Goal: Task Accomplishment & Management: Complete application form

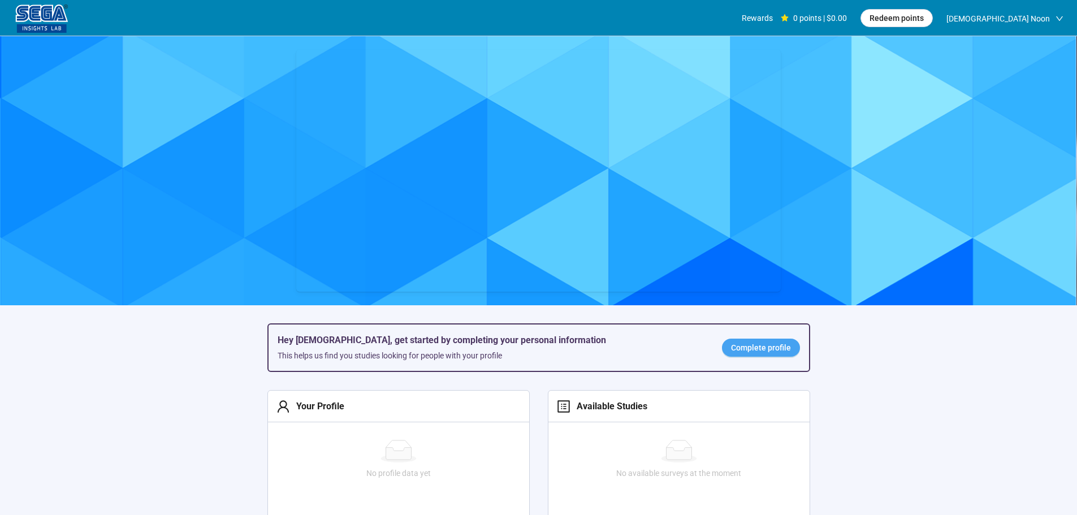
click at [756, 350] on span "Complete profile" at bounding box center [761, 348] width 60 height 12
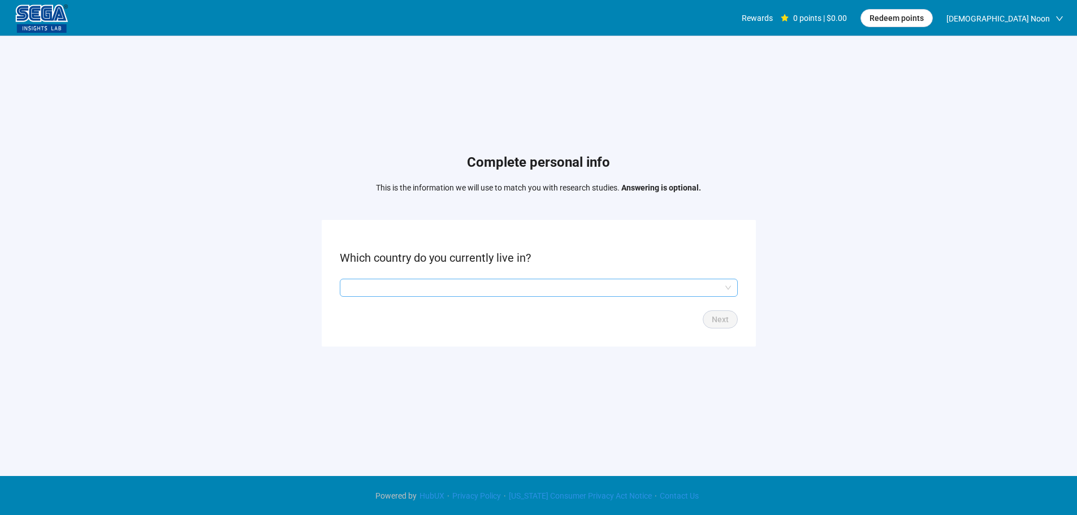
click at [430, 292] on input "search" at bounding box center [539, 287] width 385 height 17
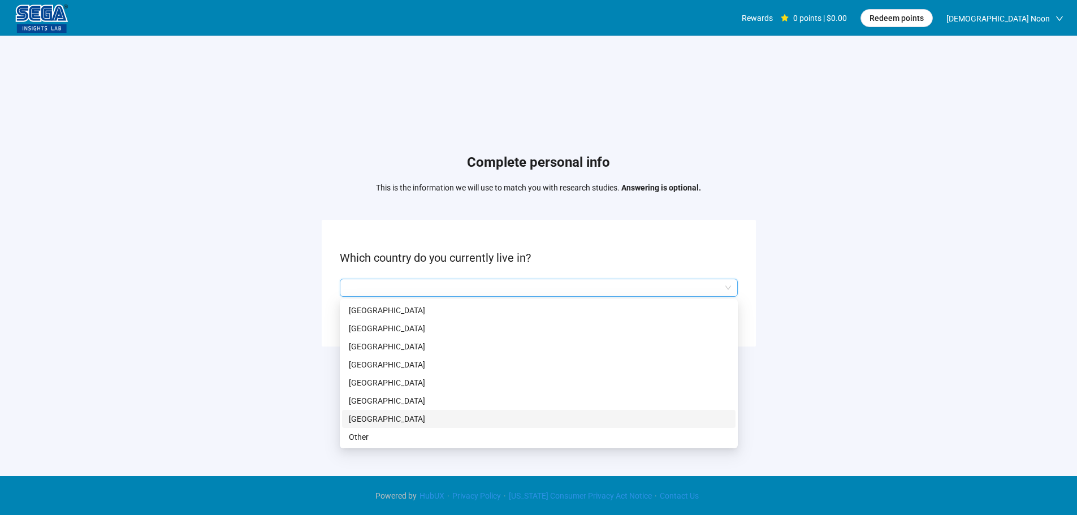
click at [394, 421] on p "[GEOGRAPHIC_DATA]" at bounding box center [539, 419] width 380 height 12
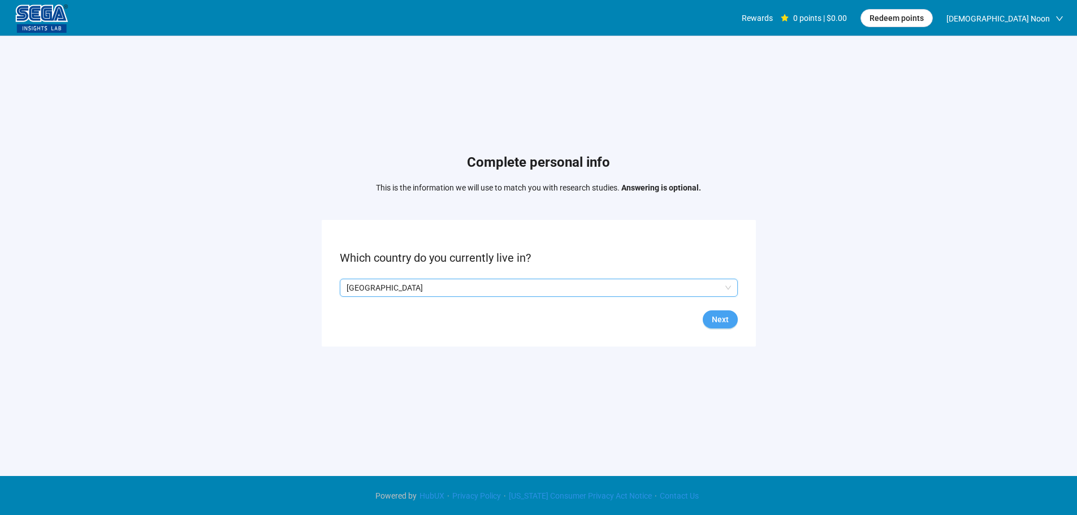
click at [725, 320] on span "Next" at bounding box center [720, 319] width 17 height 12
click at [386, 286] on input "search" at bounding box center [539, 287] width 385 height 17
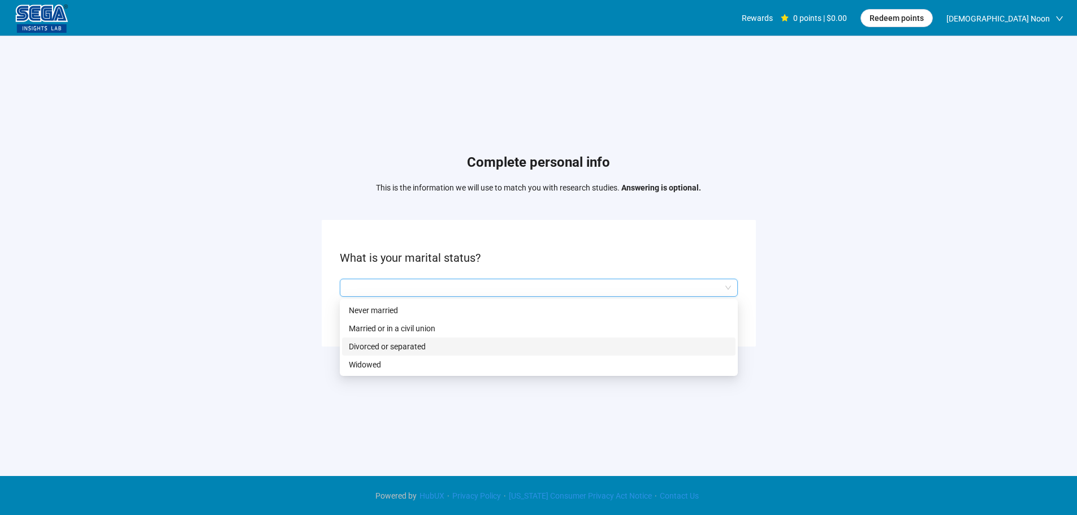
click at [381, 329] on p "Married or in a civil union" at bounding box center [539, 328] width 380 height 12
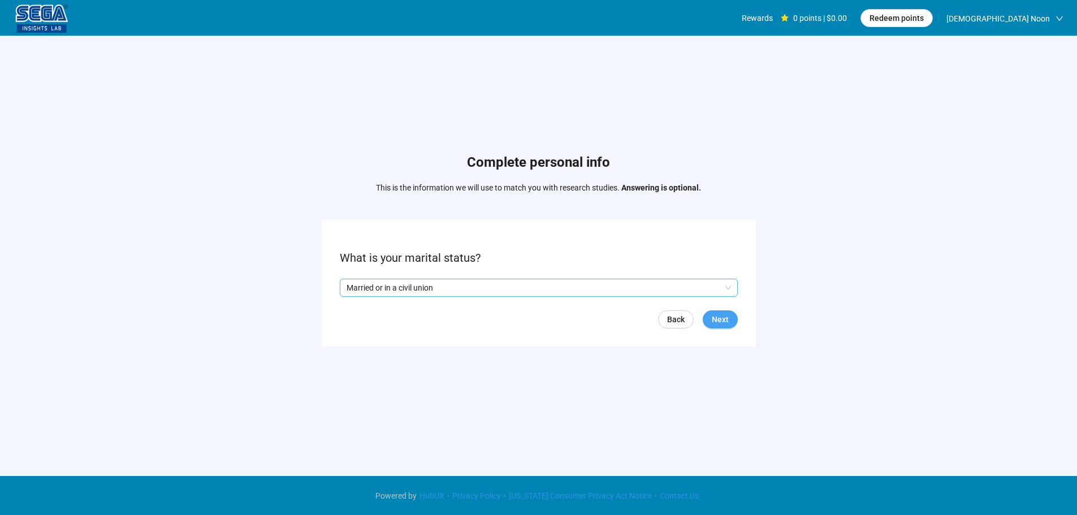
click at [714, 323] on span "Next" at bounding box center [720, 319] width 17 height 12
click at [411, 285] on input "search" at bounding box center [539, 287] width 385 height 17
click at [390, 288] on input "search" at bounding box center [539, 287] width 385 height 17
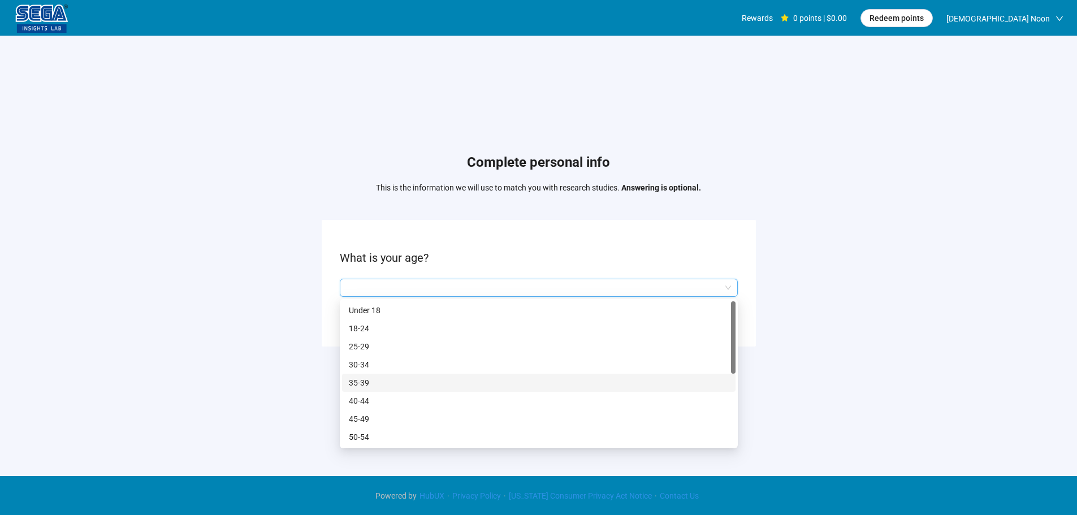
click at [371, 381] on p "35-39" at bounding box center [539, 383] width 380 height 12
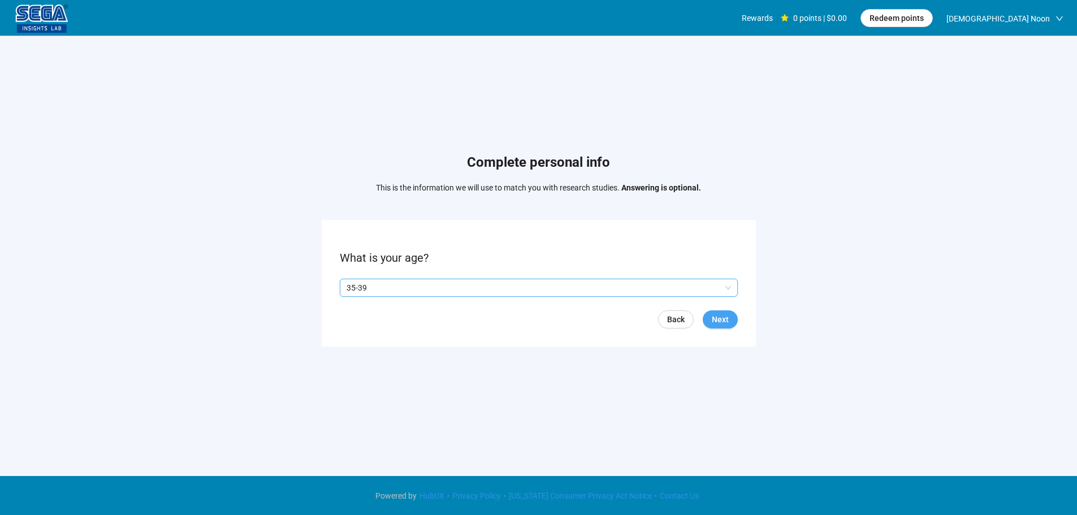
drag, startPoint x: 732, startPoint y: 312, endPoint x: 728, endPoint y: 317, distance: 6.8
click at [732, 313] on button "Next" at bounding box center [720, 320] width 35 height 18
click at [715, 311] on button "Next" at bounding box center [720, 320] width 35 height 18
click at [430, 284] on input "search" at bounding box center [539, 287] width 385 height 17
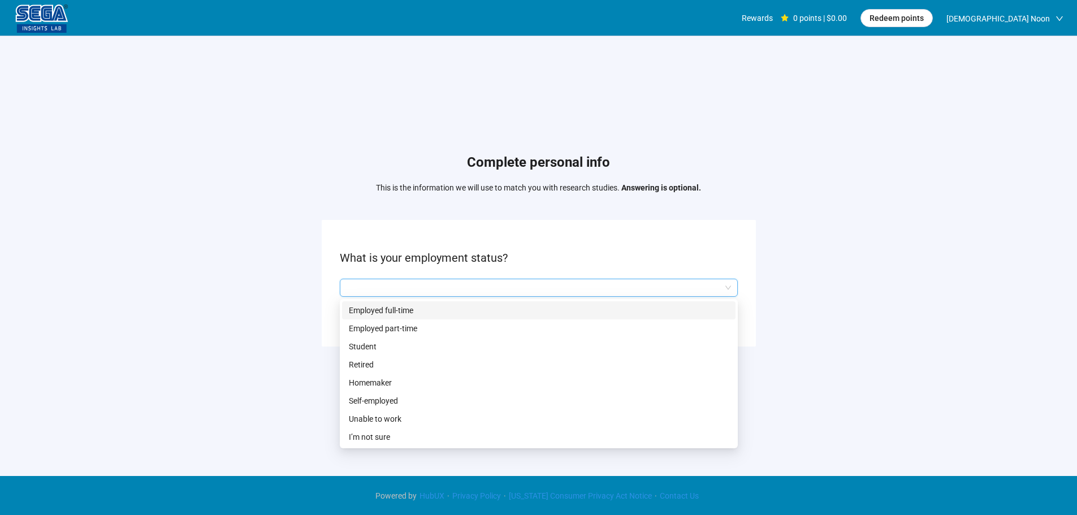
click at [366, 309] on p "Employed full-time" at bounding box center [539, 310] width 380 height 12
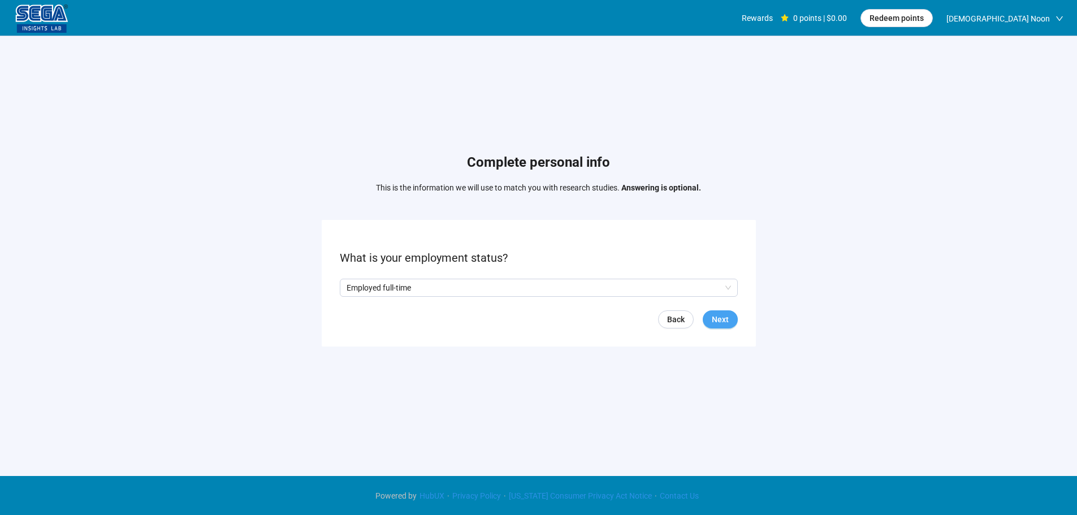
click at [719, 319] on span "Next" at bounding box center [720, 319] width 17 height 12
click at [396, 286] on input "search" at bounding box center [539, 287] width 385 height 17
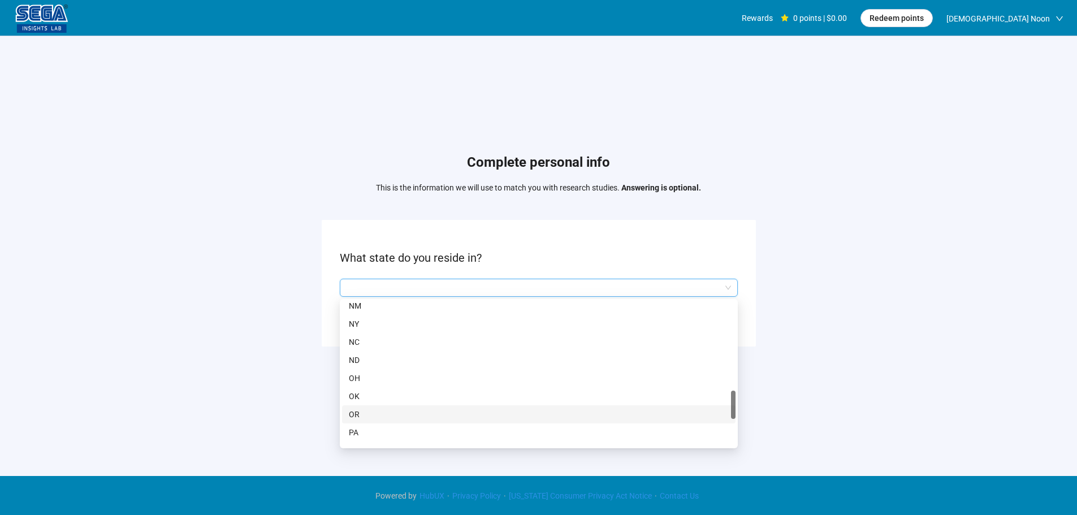
scroll to position [735, 0]
click at [353, 346] on div "[GEOGRAPHIC_DATA]" at bounding box center [539, 353] width 394 height 18
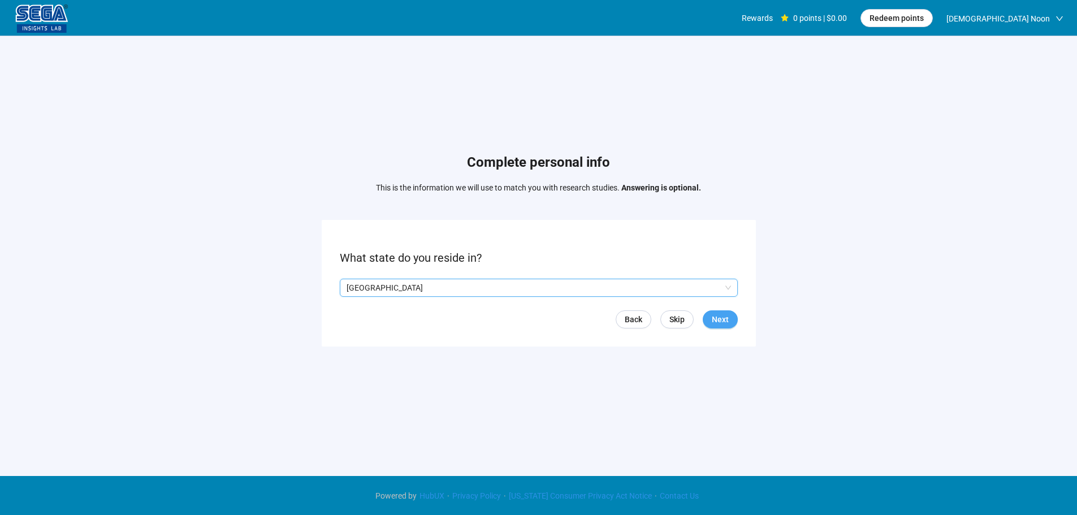
click at [726, 316] on span "Next" at bounding box center [720, 319] width 17 height 12
click at [408, 288] on input "search" at bounding box center [539, 287] width 385 height 17
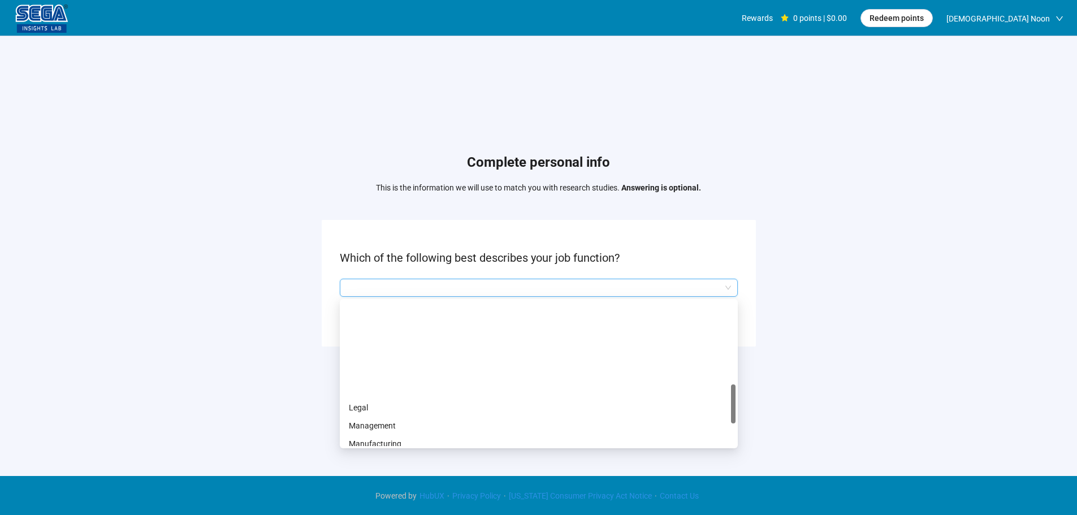
scroll to position [396, 0]
click at [399, 330] on p "Manufacturing" at bounding box center [539, 331] width 380 height 12
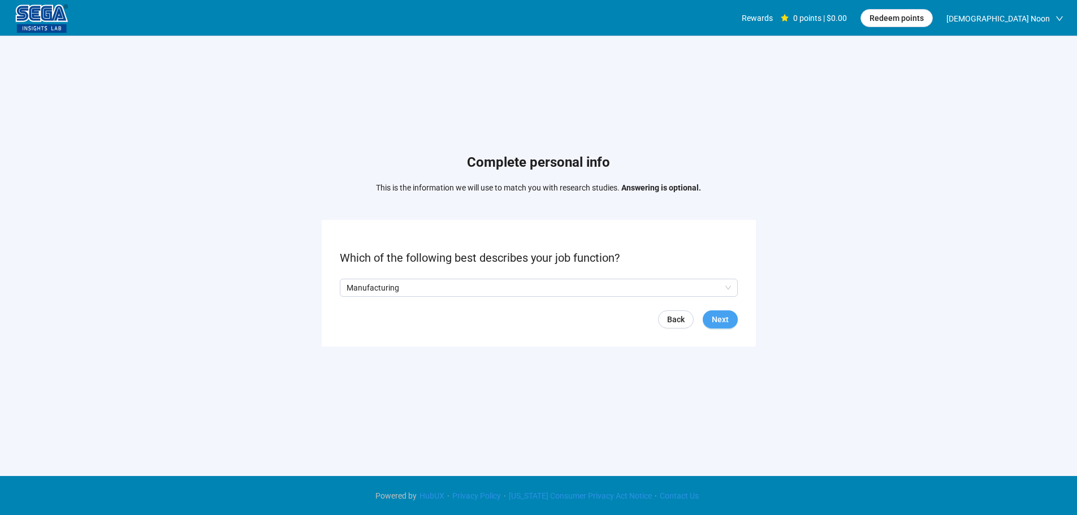
click at [737, 316] on button "Next" at bounding box center [720, 320] width 35 height 18
click at [430, 283] on input "search" at bounding box center [539, 287] width 385 height 17
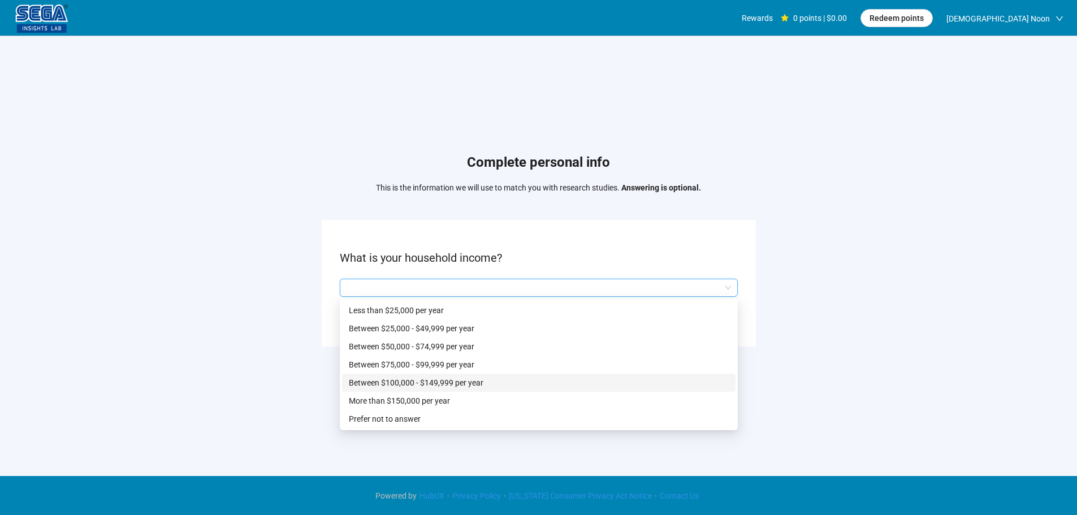
drag, startPoint x: 407, startPoint y: 384, endPoint x: 416, endPoint y: 381, distance: 9.1
click at [409, 384] on p "Between $100,000 - $149,999 per year" at bounding box center [539, 383] width 380 height 12
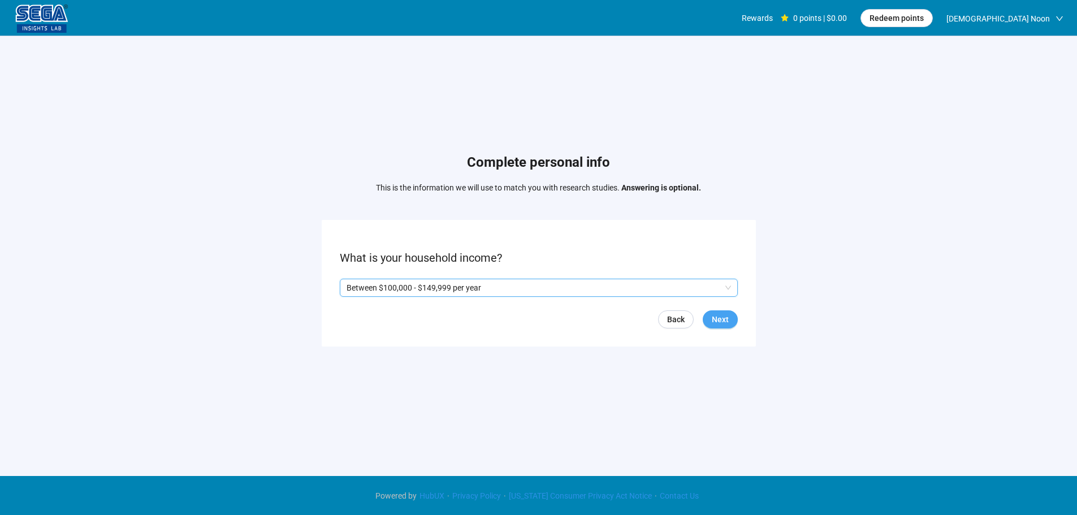
click at [728, 317] on span "Next" at bounding box center [720, 319] width 17 height 12
click at [355, 284] on p "Yes" at bounding box center [357, 288] width 12 height 12
click at [718, 314] on span "Next" at bounding box center [720, 319] width 17 height 12
click at [409, 289] on input "search" at bounding box center [539, 287] width 385 height 17
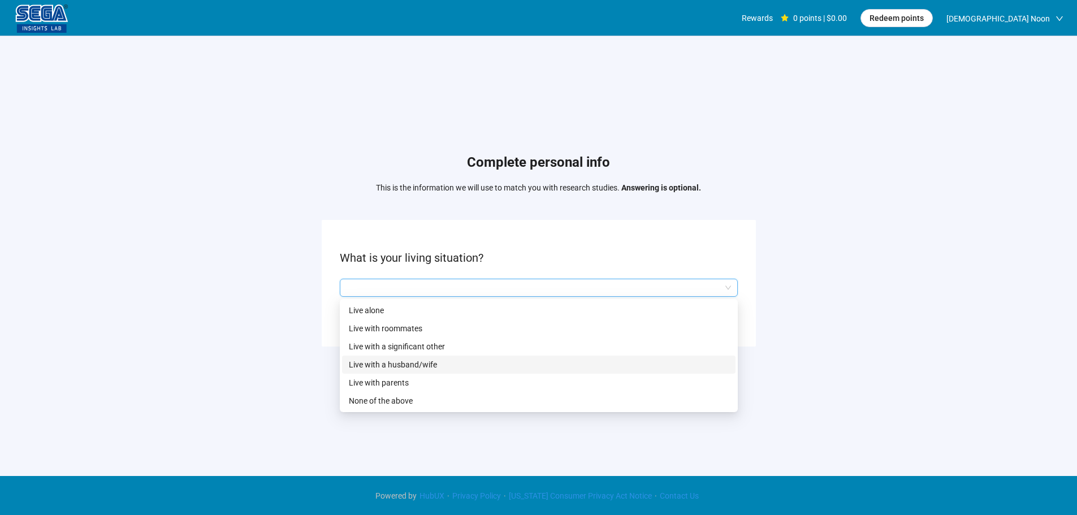
click at [437, 363] on p "Live with a husband/wife" at bounding box center [539, 365] width 380 height 12
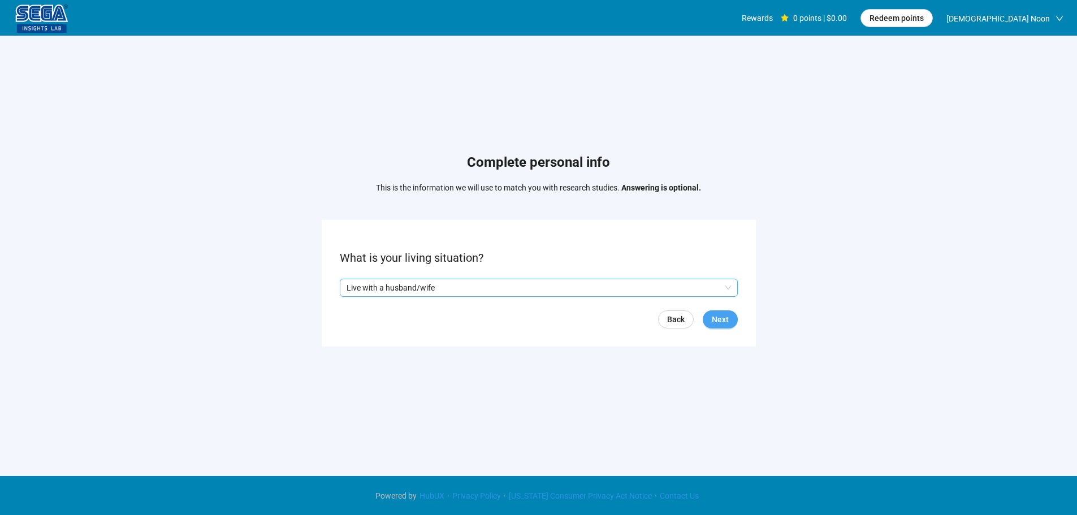
click at [723, 316] on span "Next" at bounding box center [720, 319] width 17 height 12
click at [414, 288] on input "search" at bounding box center [539, 287] width 385 height 17
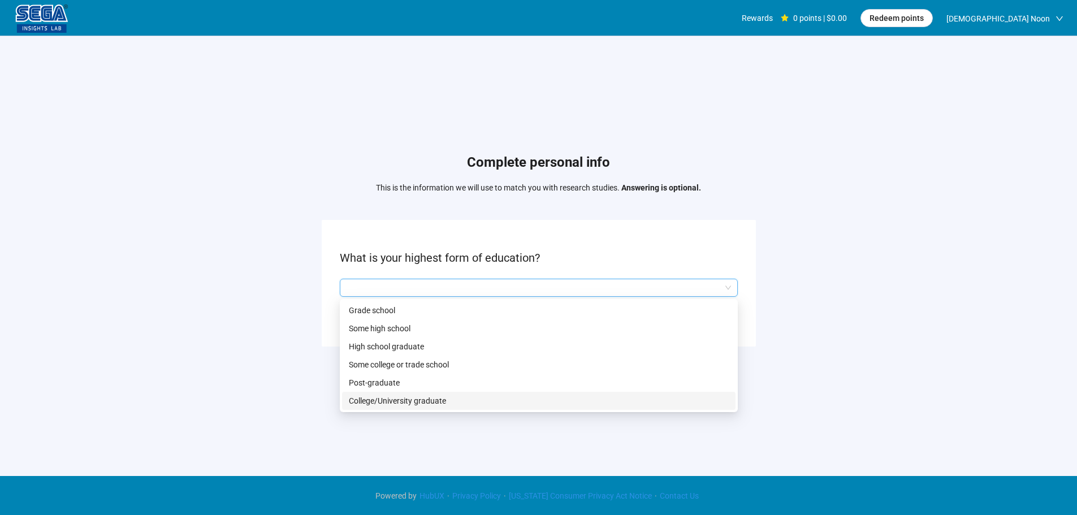
drag, startPoint x: 400, startPoint y: 402, endPoint x: 421, endPoint y: 399, distance: 20.6
click at [401, 402] on p "College/University graduate" at bounding box center [539, 401] width 380 height 12
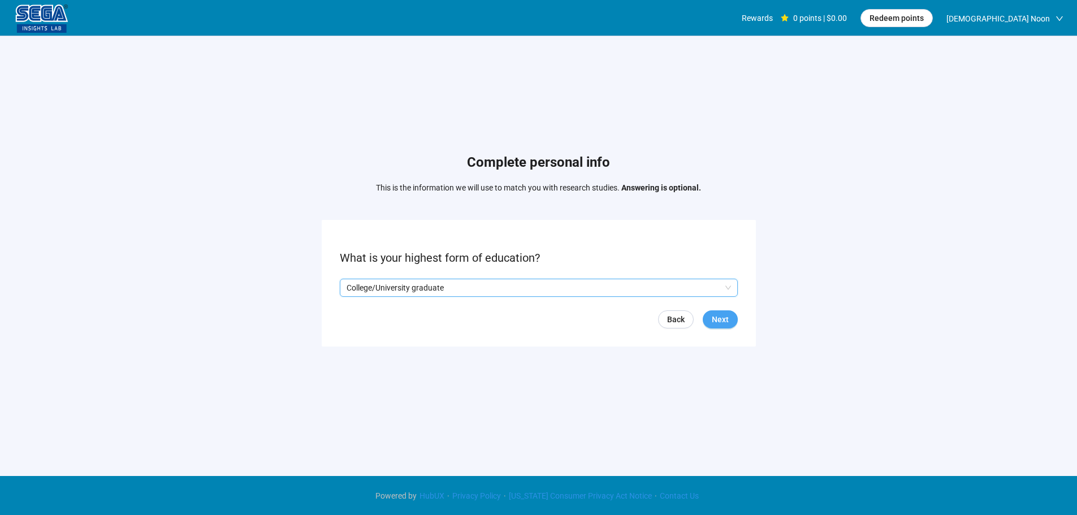
click at [721, 318] on span "Next" at bounding box center [720, 319] width 17 height 12
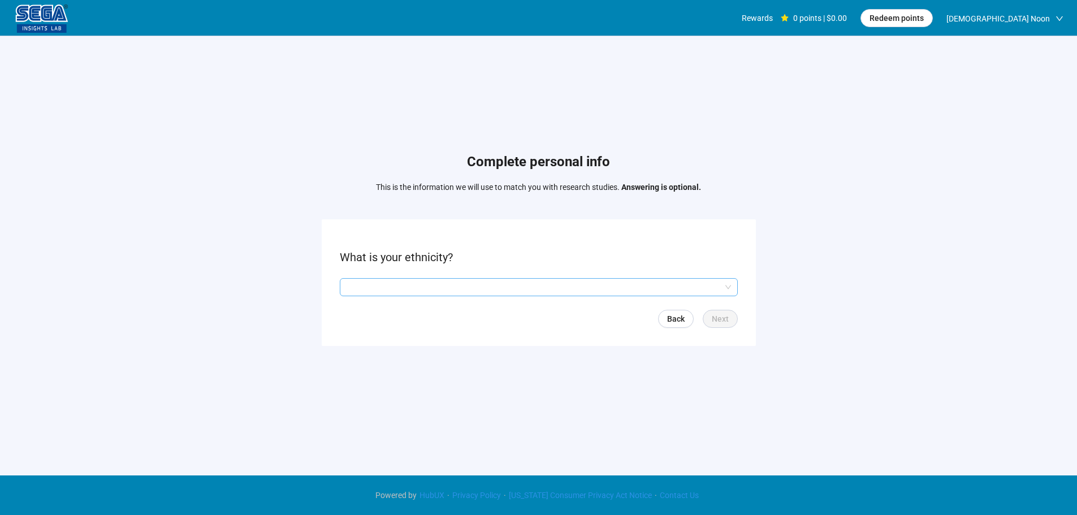
click at [434, 282] on input "search" at bounding box center [539, 287] width 385 height 17
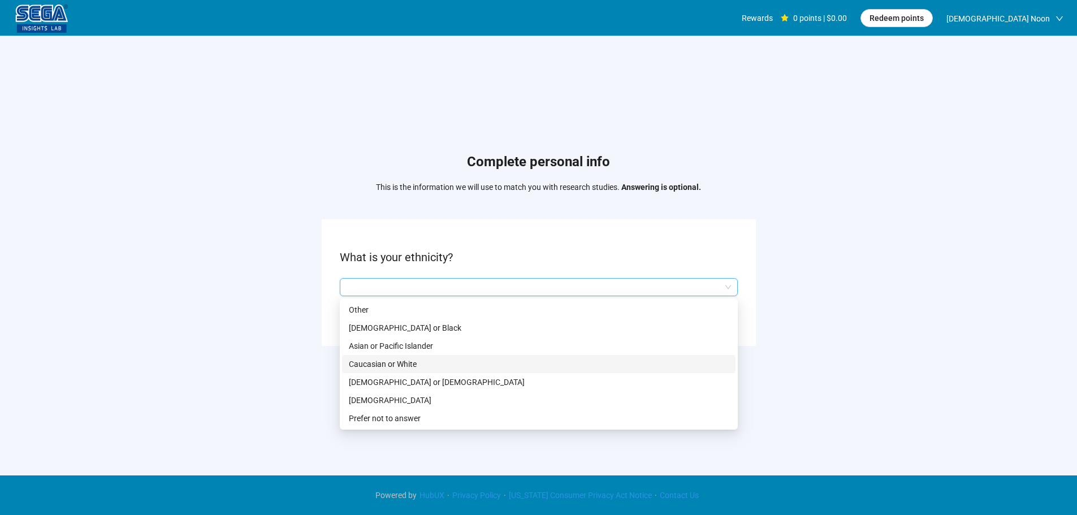
drag, startPoint x: 411, startPoint y: 368, endPoint x: 459, endPoint y: 363, distance: 48.3
click at [411, 369] on p "Caucasian or White" at bounding box center [539, 364] width 380 height 12
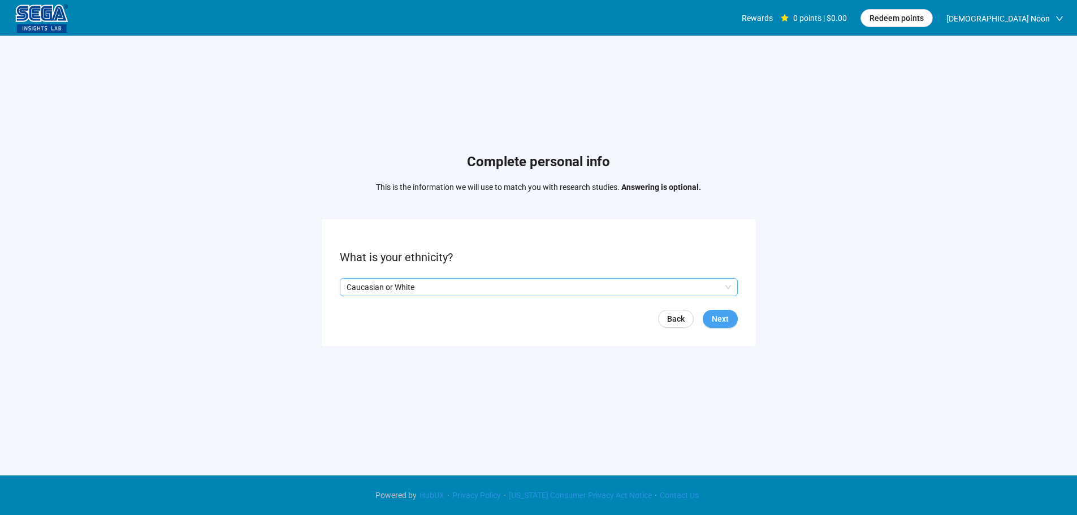
click at [720, 314] on span "Next" at bounding box center [720, 319] width 17 height 12
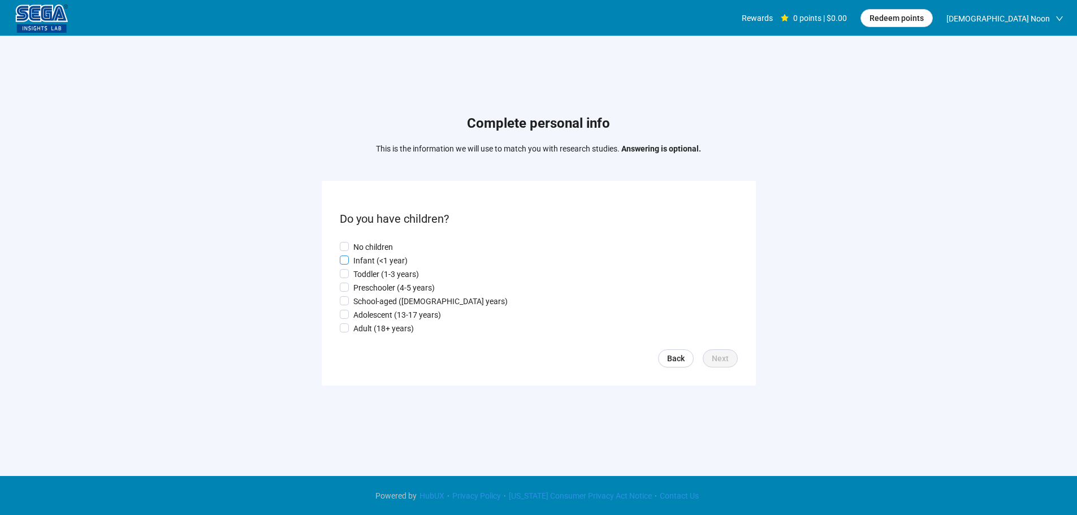
click at [369, 260] on p "Infant (<1 year)" at bounding box center [380, 261] width 54 height 12
click at [718, 356] on span "Next" at bounding box center [720, 358] width 17 height 12
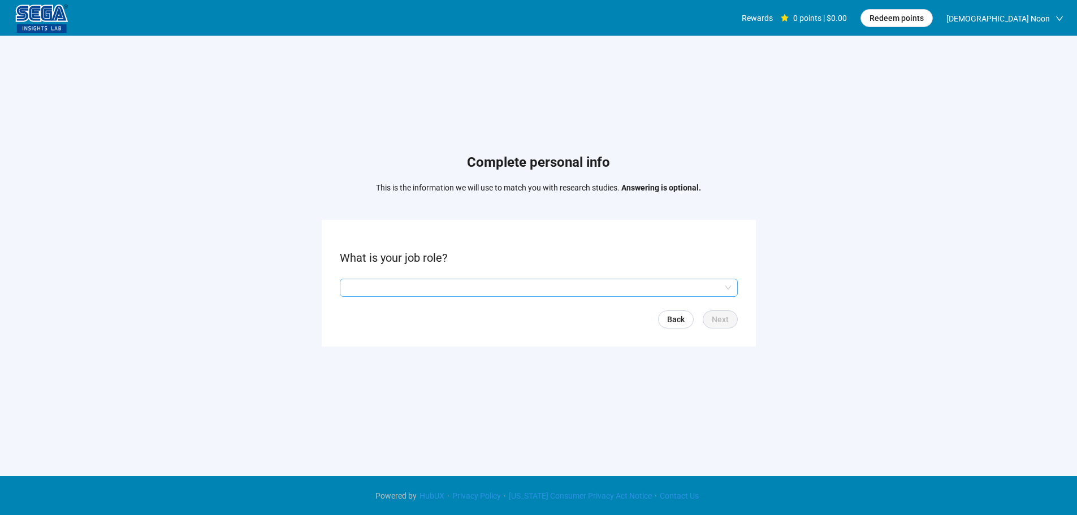
click at [372, 287] on input "search" at bounding box center [539, 287] width 385 height 17
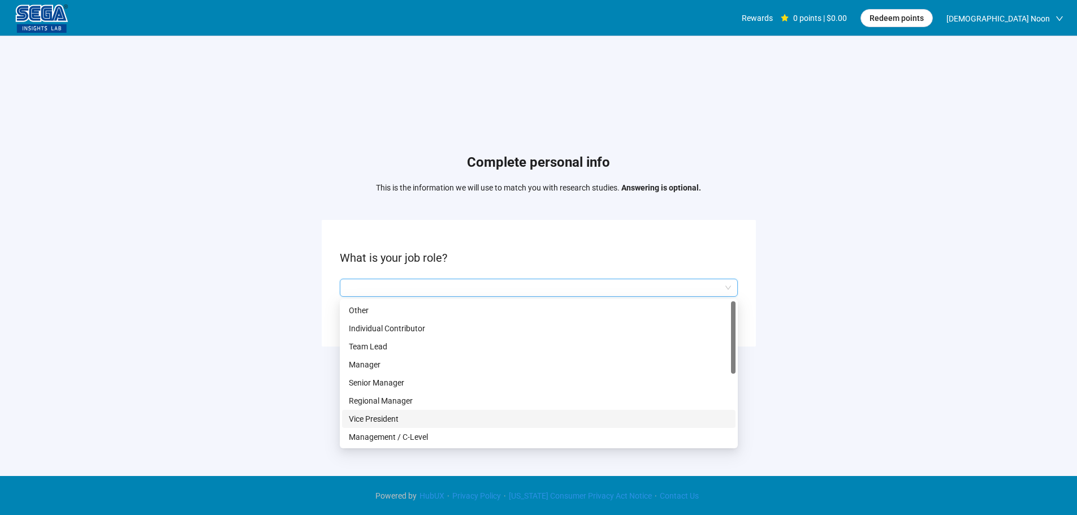
click at [415, 432] on p "Management / C-Level" at bounding box center [539, 437] width 380 height 12
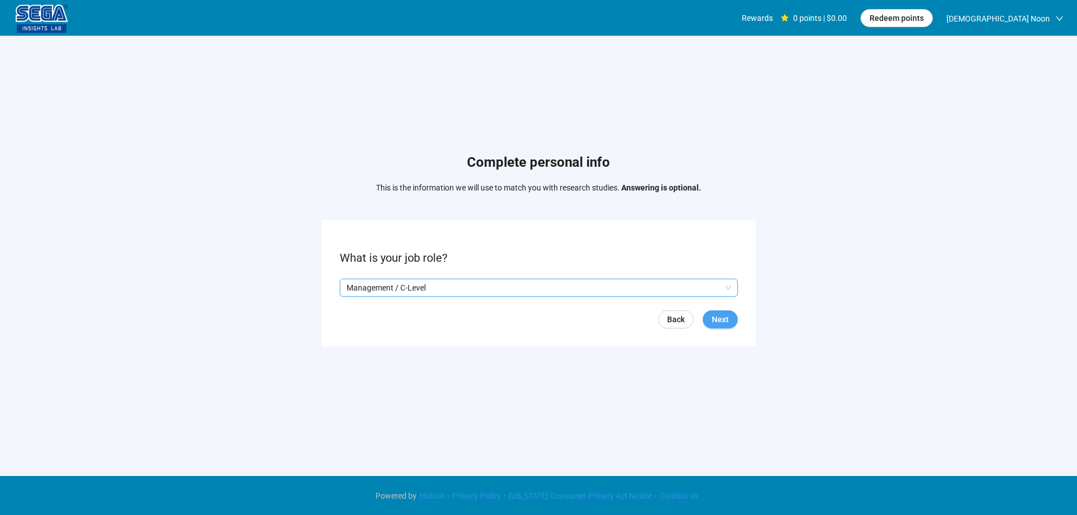
click at [710, 321] on button "Next" at bounding box center [720, 320] width 35 height 18
click at [401, 288] on input "search" at bounding box center [539, 287] width 385 height 17
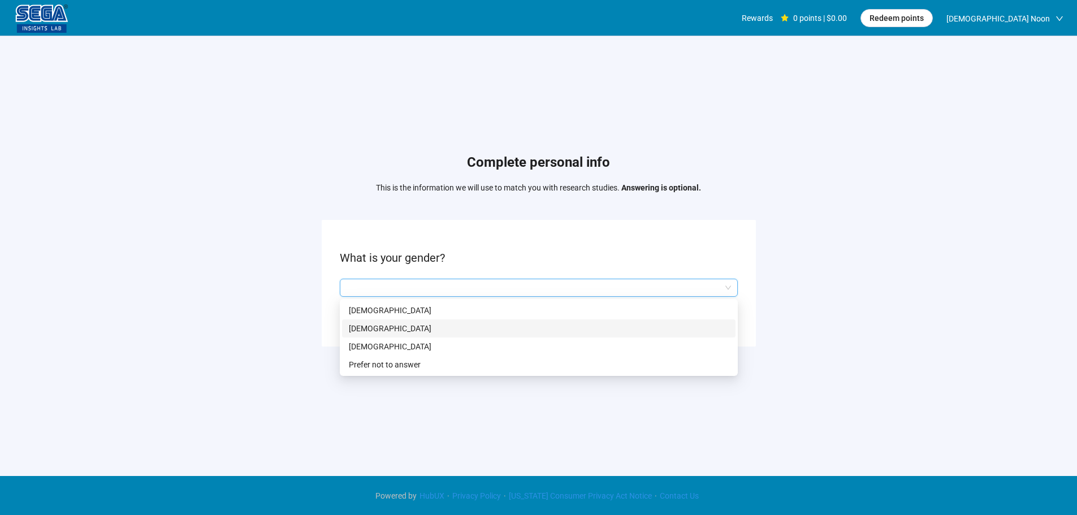
drag, startPoint x: 395, startPoint y: 330, endPoint x: 408, endPoint y: 330, distance: 13.0
click at [394, 330] on p "[DEMOGRAPHIC_DATA]" at bounding box center [539, 328] width 380 height 12
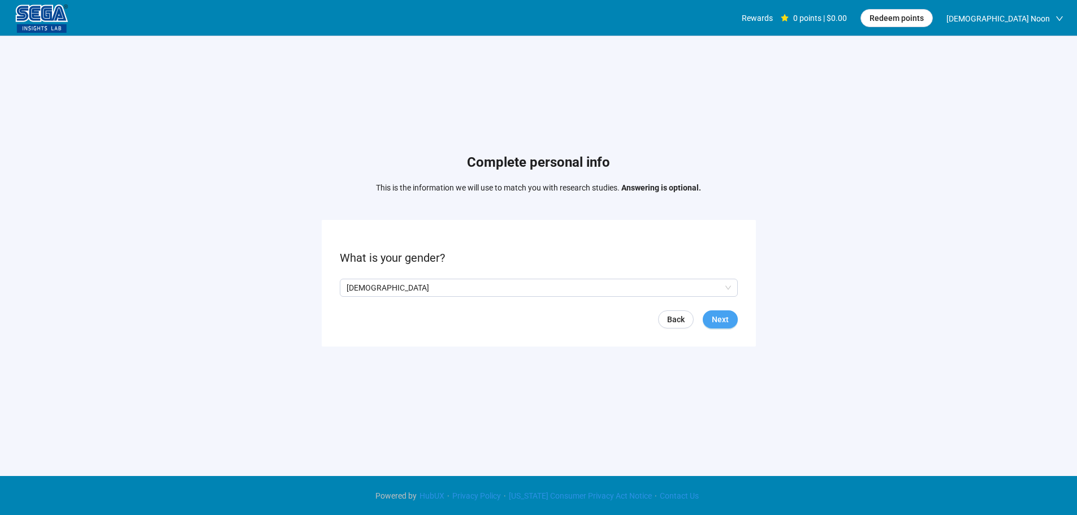
click at [717, 324] on span "Next" at bounding box center [720, 319] width 17 height 12
click at [361, 287] on input at bounding box center [365, 287] width 50 height 17
drag, startPoint x: 354, startPoint y: 287, endPoint x: 348, endPoint y: 287, distance: 6.2
click at [348, 287] on input "**" at bounding box center [365, 287] width 50 height 17
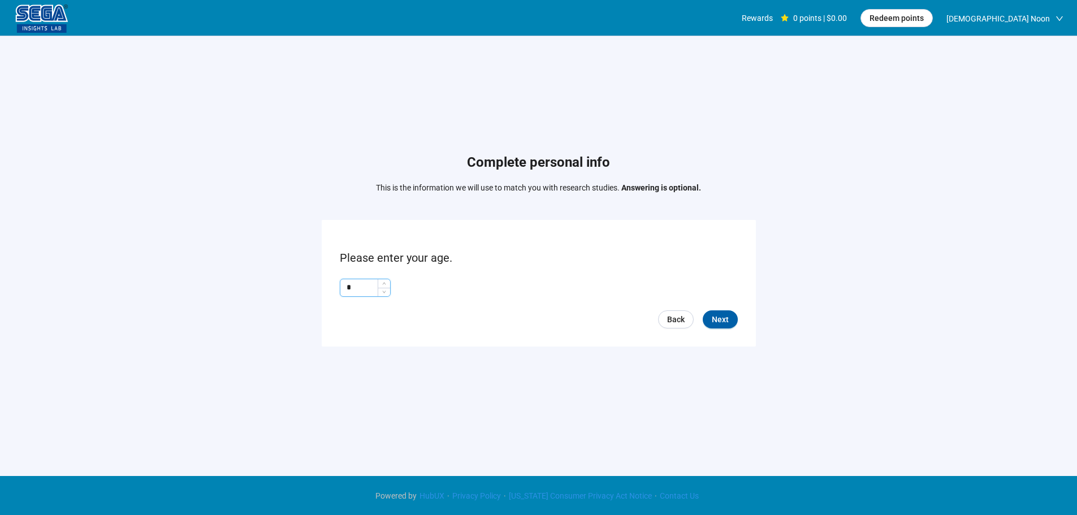
click at [345, 288] on input "*" at bounding box center [365, 287] width 50 height 17
type input "**"
click at [724, 317] on span "Next" at bounding box center [720, 319] width 17 height 12
click at [392, 287] on input "search" at bounding box center [539, 287] width 385 height 17
click at [394, 287] on input "search" at bounding box center [539, 287] width 385 height 17
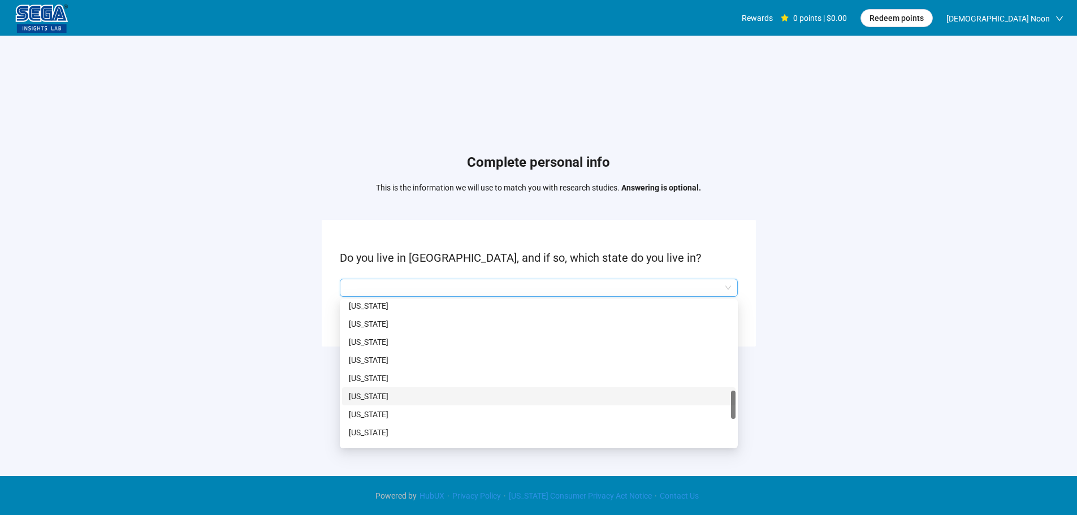
scroll to position [735, 0]
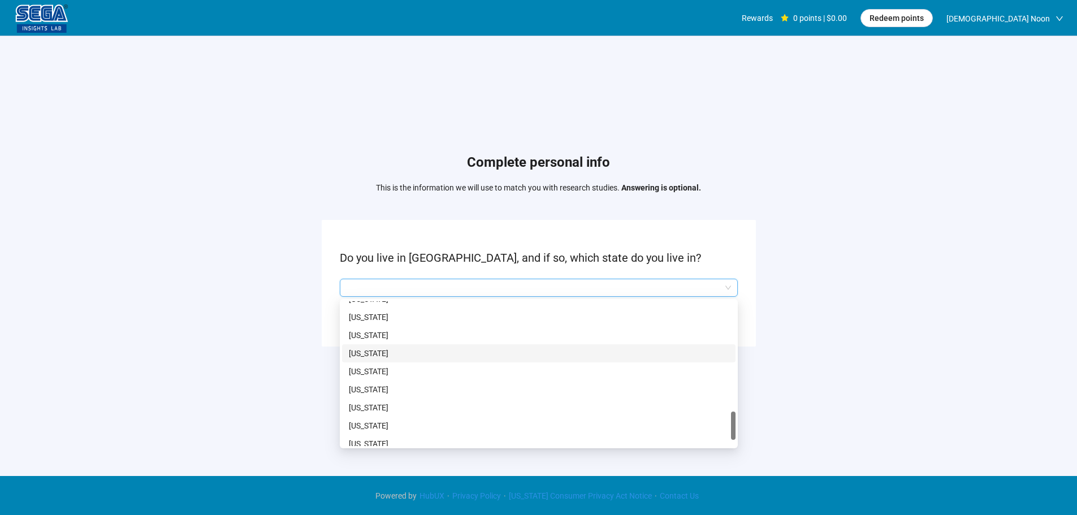
click at [360, 356] on p "[US_STATE]" at bounding box center [539, 353] width 380 height 12
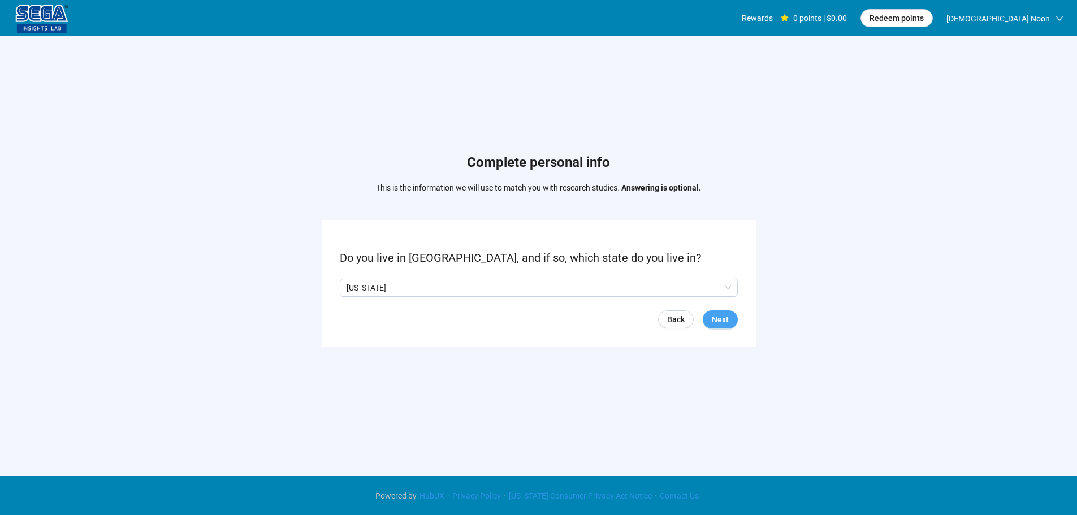
click at [710, 324] on button "Next" at bounding box center [720, 320] width 35 height 18
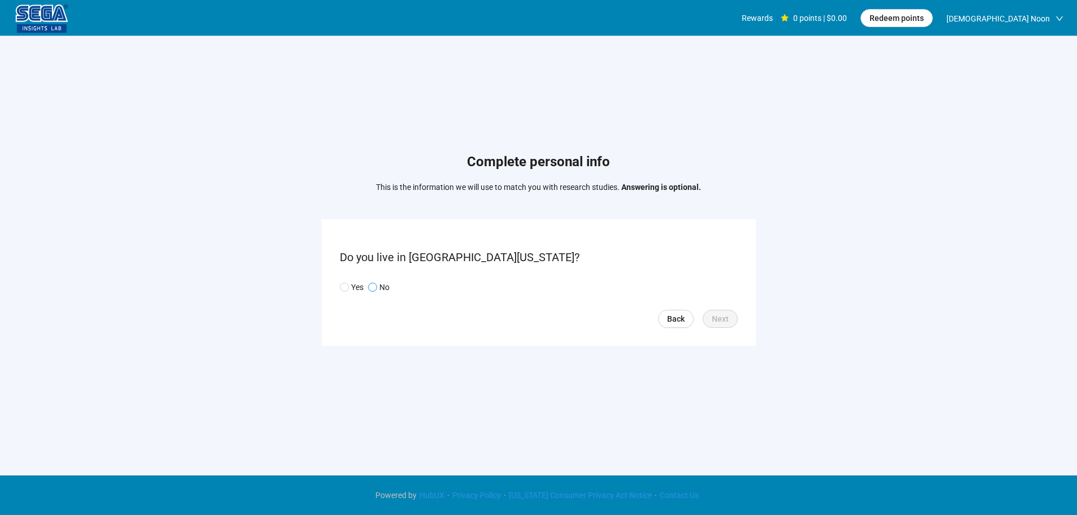
click at [385, 292] on p "No" at bounding box center [385, 287] width 10 height 12
click at [720, 314] on span "Next" at bounding box center [720, 319] width 17 height 12
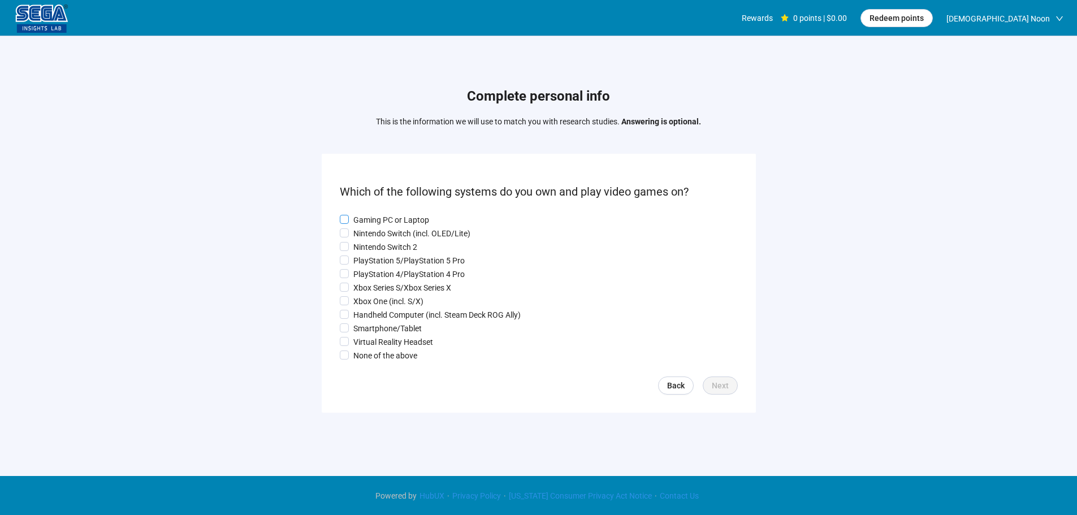
click at [382, 221] on p "Gaming PC or Laptop" at bounding box center [391, 220] width 76 height 12
click at [377, 251] on p "Nintendo Switch 2" at bounding box center [385, 247] width 64 height 12
click at [380, 278] on p "PlayStation 4/PlayStation 4 Pro" at bounding box center [408, 274] width 111 height 12
click at [380, 307] on p "Xbox One (incl. S/X)" at bounding box center [388, 301] width 70 height 12
click at [380, 318] on p "Handheld Computer (incl. Steam Deck ROG Ally)" at bounding box center [436, 315] width 167 height 12
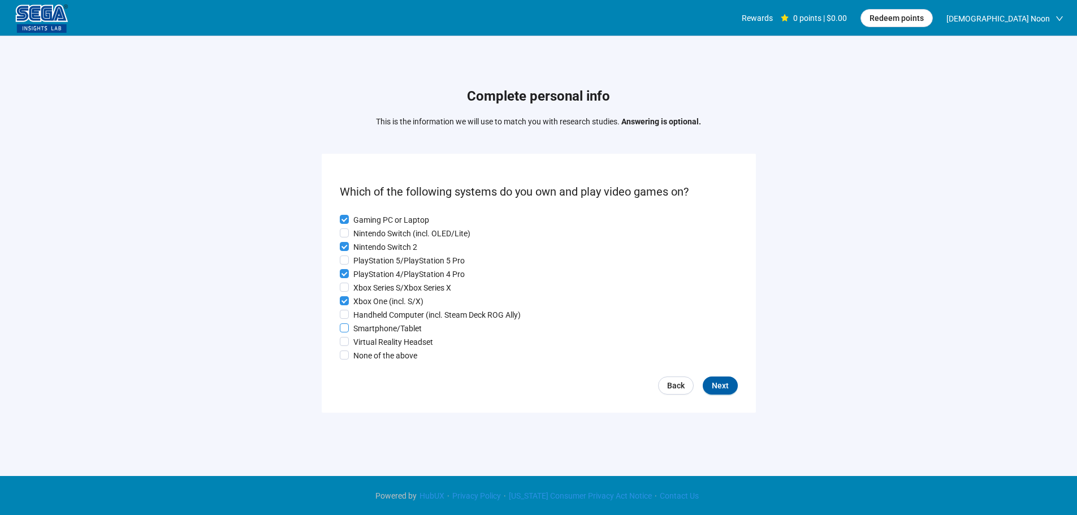
click at [380, 325] on p "Smartphone/Tablet" at bounding box center [387, 328] width 68 height 12
click at [718, 392] on span "Next" at bounding box center [720, 386] width 17 height 12
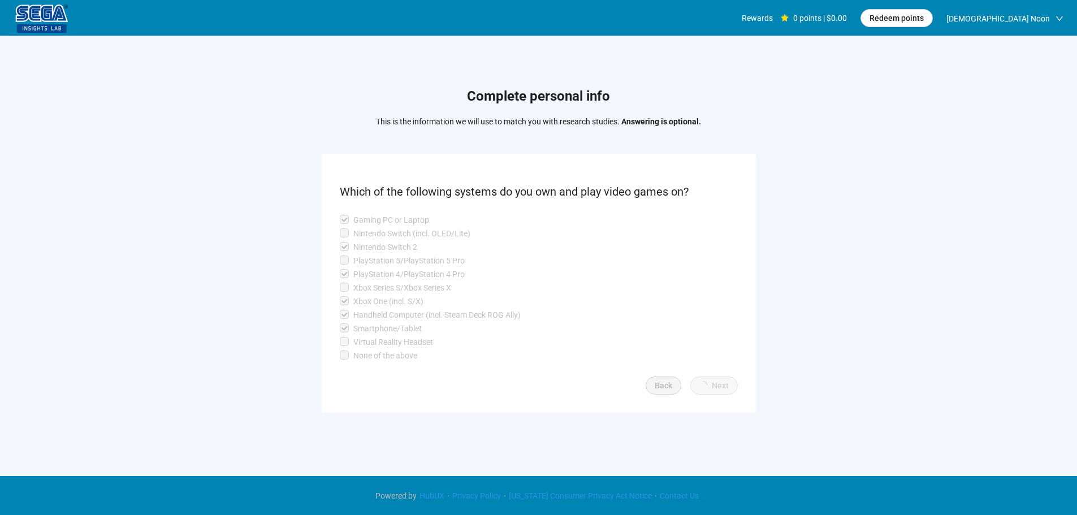
scroll to position [1, 0]
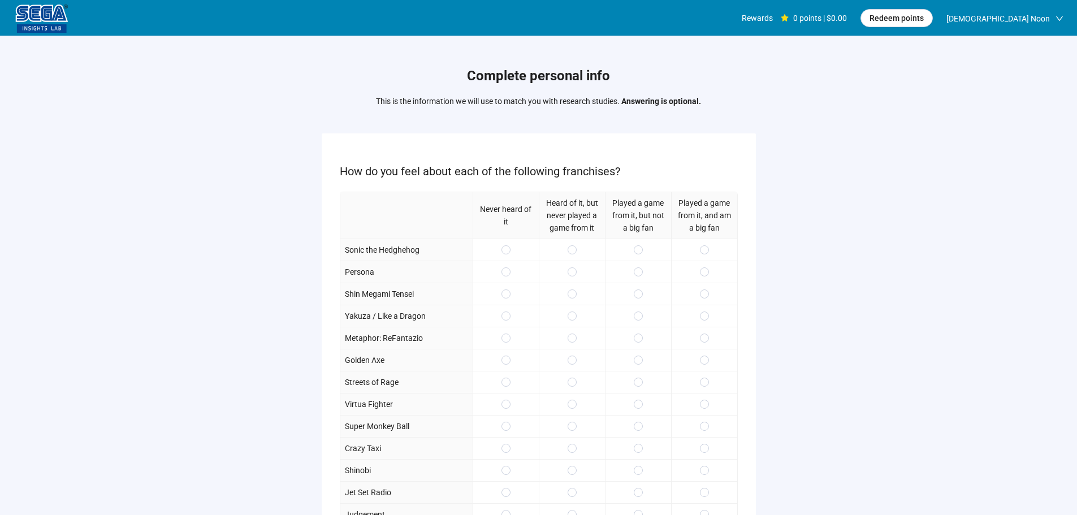
click at [643, 250] on div at bounding box center [638, 250] width 66 height 22
click at [641, 249] on span at bounding box center [638, 249] width 9 height 9
click at [701, 295] on span at bounding box center [704, 294] width 9 height 9
drag, startPoint x: 699, startPoint y: 315, endPoint x: 696, endPoint y: 329, distance: 14.5
click at [700, 315] on div at bounding box center [704, 316] width 66 height 22
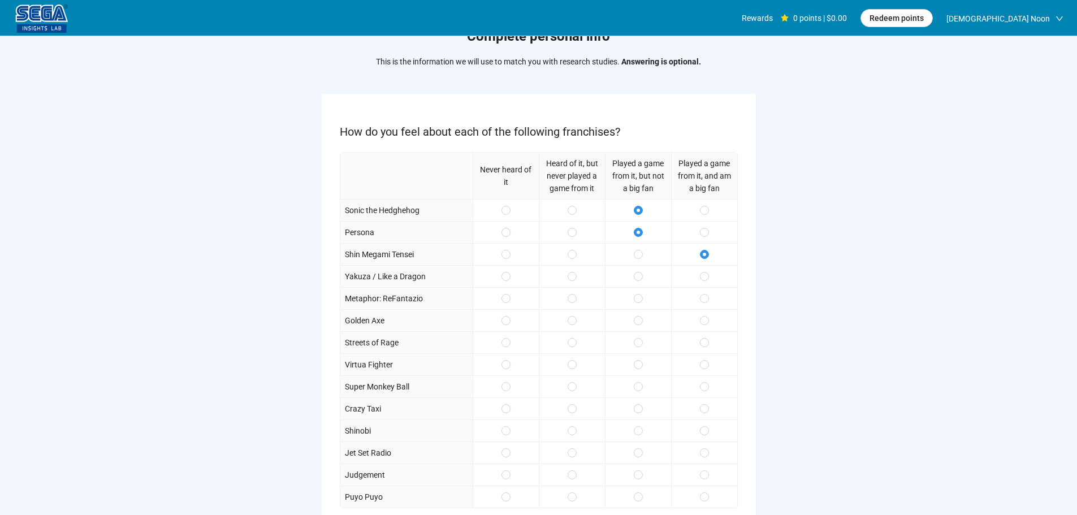
scroll to position [57, 0]
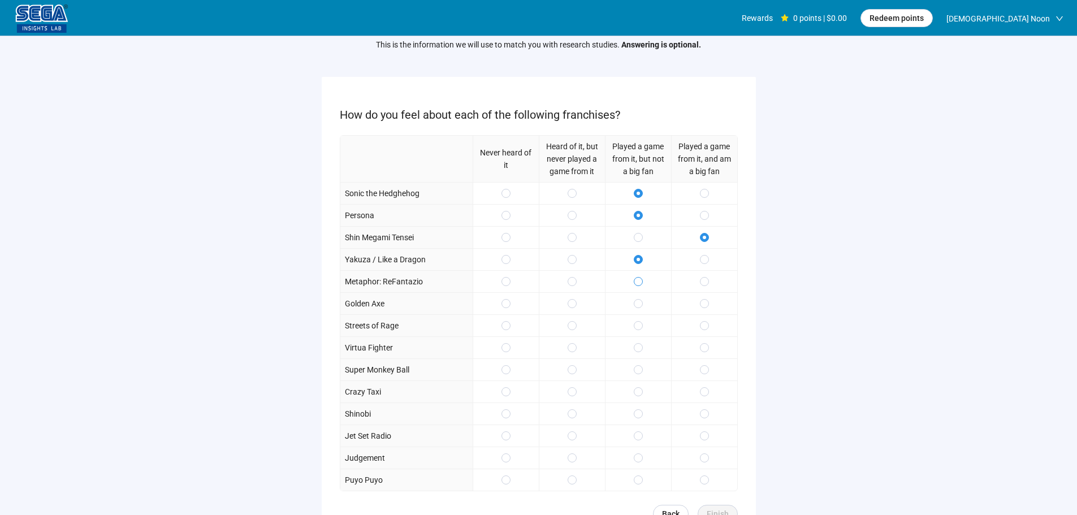
click at [635, 276] on label at bounding box center [638, 281] width 9 height 12
click at [636, 300] on span at bounding box center [638, 303] width 9 height 9
click at [645, 281] on div at bounding box center [638, 281] width 66 height 22
click at [637, 389] on span at bounding box center [638, 391] width 9 height 9
drag, startPoint x: 634, startPoint y: 416, endPoint x: 631, endPoint y: 444, distance: 27.9
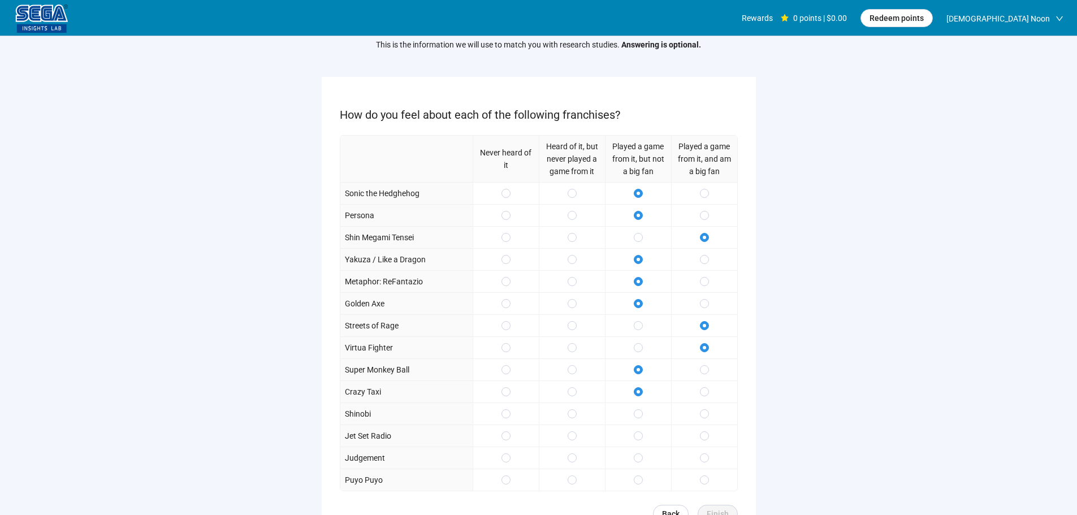
click at [634, 417] on span at bounding box center [638, 413] width 9 height 9
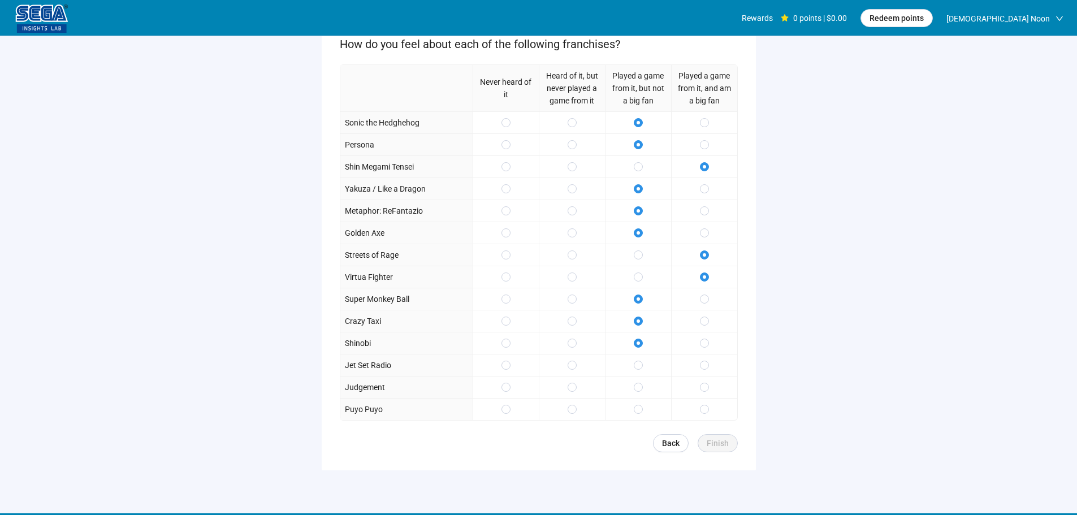
scroll to position [165, 0]
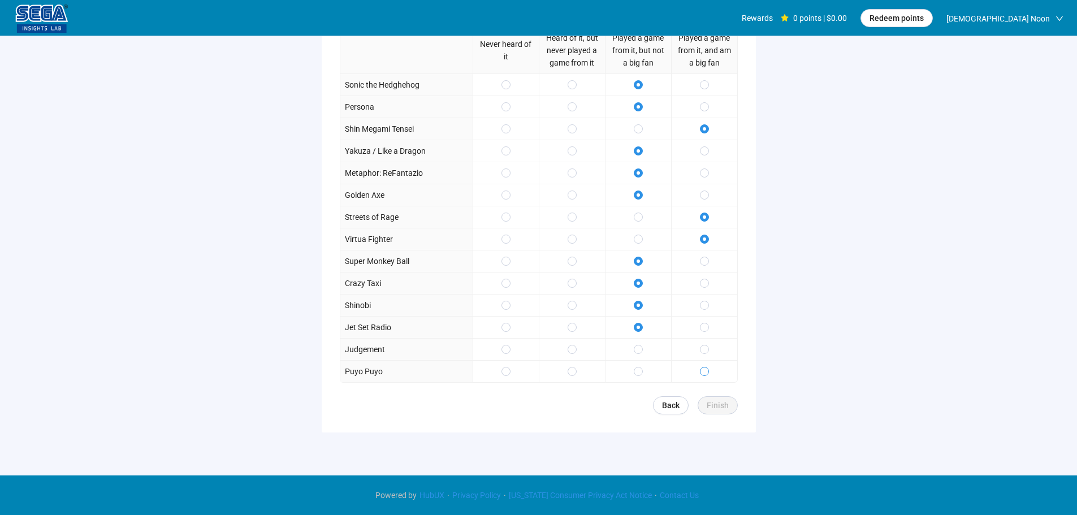
click at [706, 377] on label at bounding box center [704, 371] width 9 height 12
click at [718, 400] on span "Finish" at bounding box center [718, 405] width 22 height 12
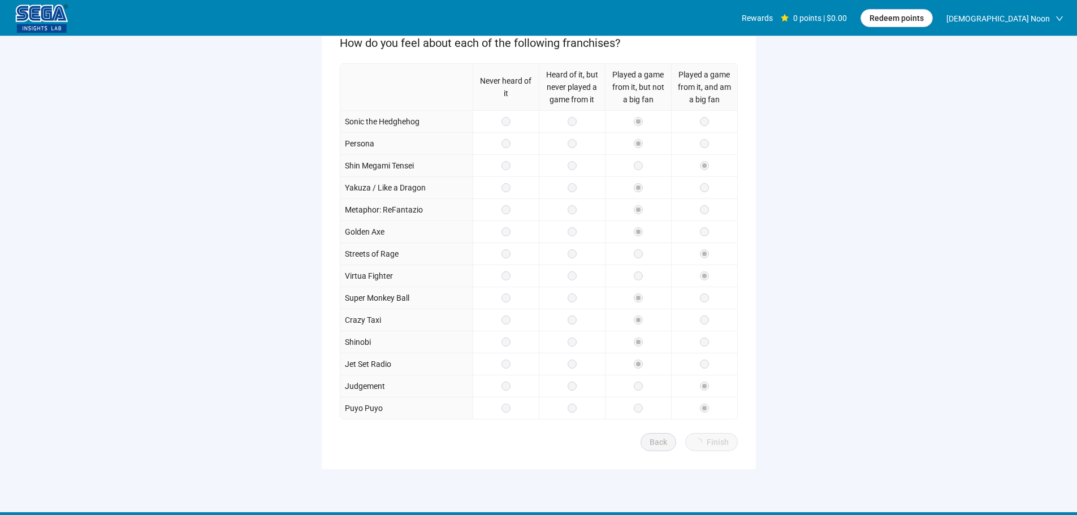
scroll to position [109, 0]
